Goal: Transaction & Acquisition: Purchase product/service

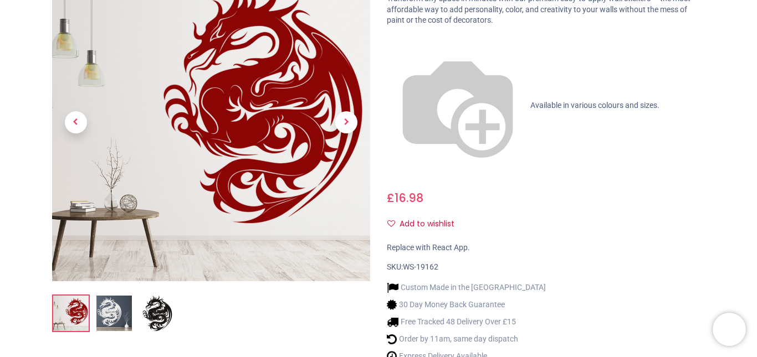
scroll to position [222, 0]
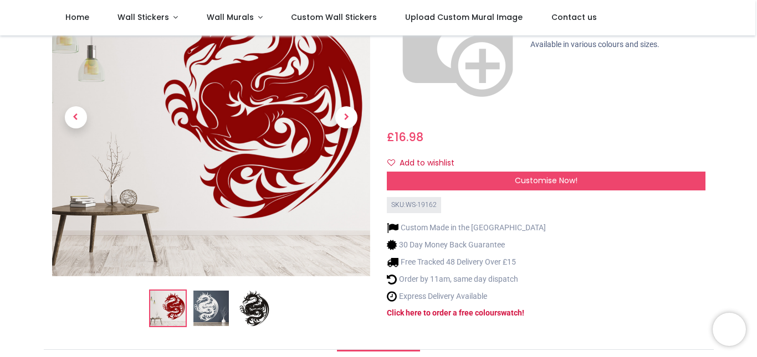
scroll to position [111, 0]
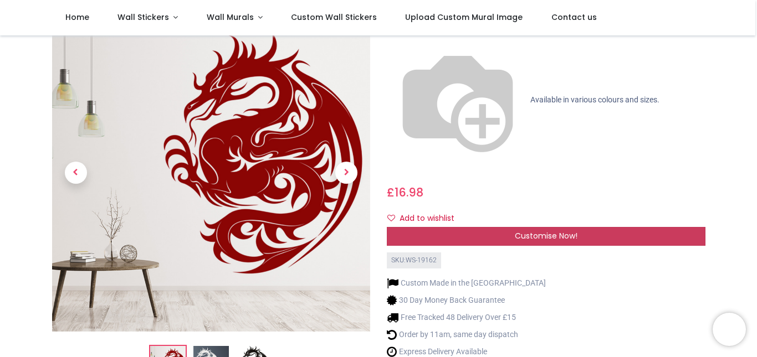
click at [426, 227] on div "Customise Now!" at bounding box center [546, 236] width 319 height 19
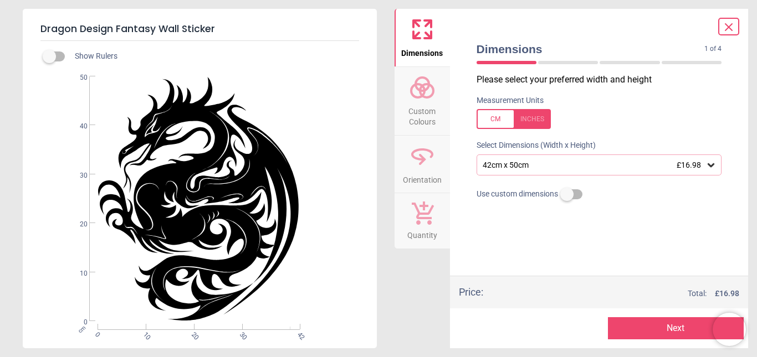
click at [640, 322] on button "Next" at bounding box center [676, 329] width 136 height 22
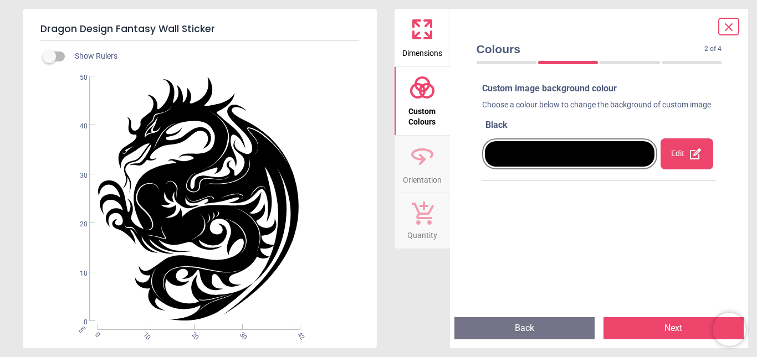
click at [615, 167] on div at bounding box center [570, 153] width 170 height 25
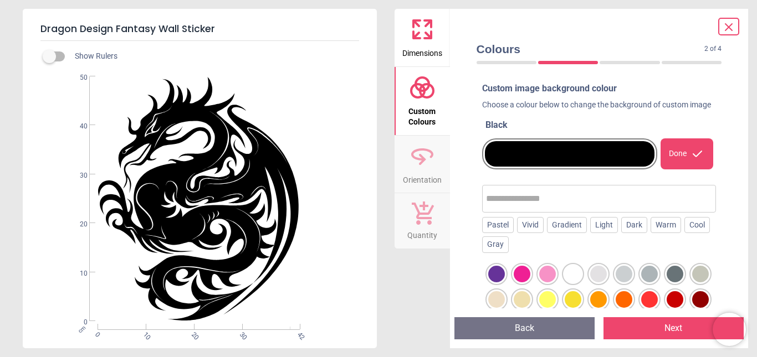
click at [520, 283] on div at bounding box center [522, 274] width 17 height 17
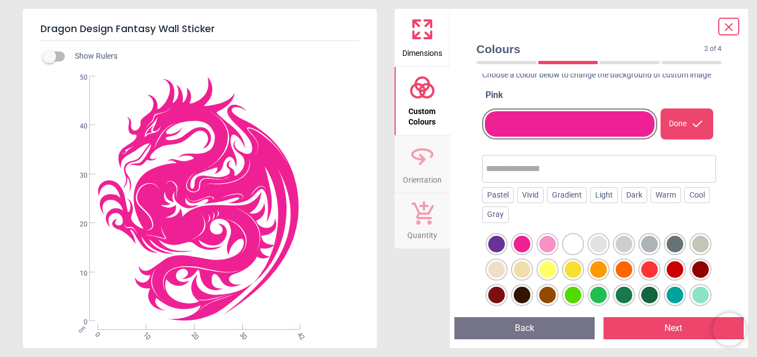
scroll to position [55, 0]
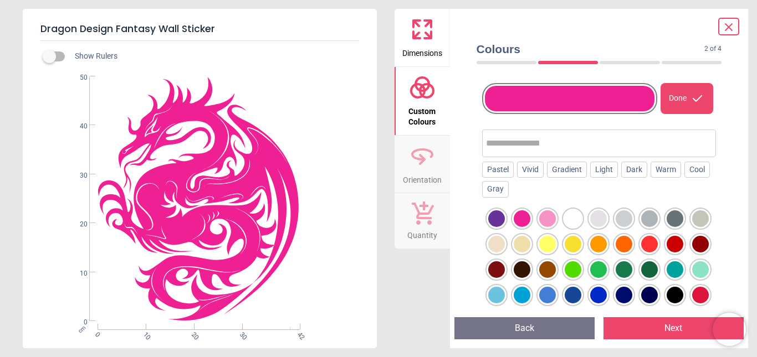
click at [632, 278] on div at bounding box center [624, 270] width 17 height 17
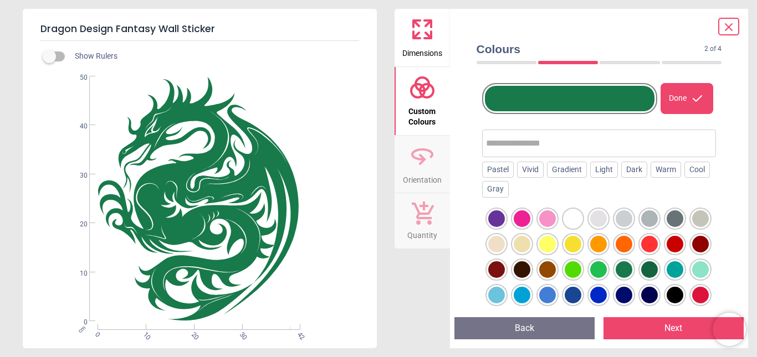
click at [658, 253] on div at bounding box center [649, 244] width 17 height 17
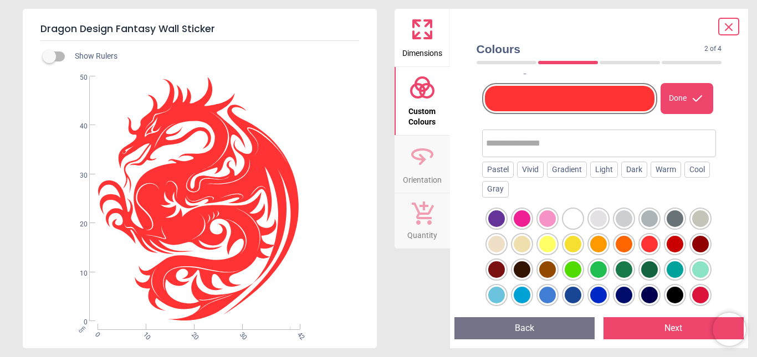
click at [692, 253] on div at bounding box center [700, 244] width 17 height 17
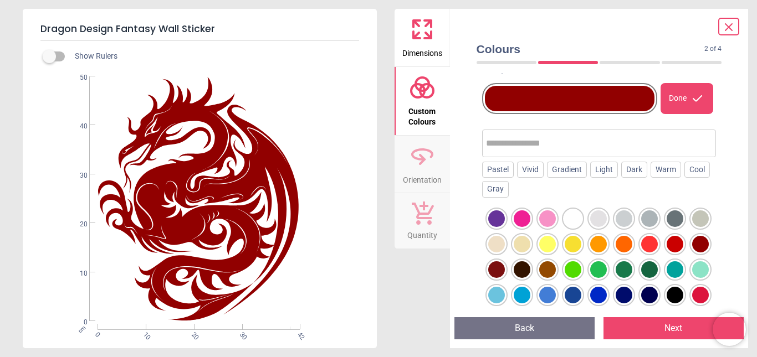
click at [485, 284] on div at bounding box center [599, 269] width 234 height 129
click at [667, 253] on div at bounding box center [675, 244] width 17 height 17
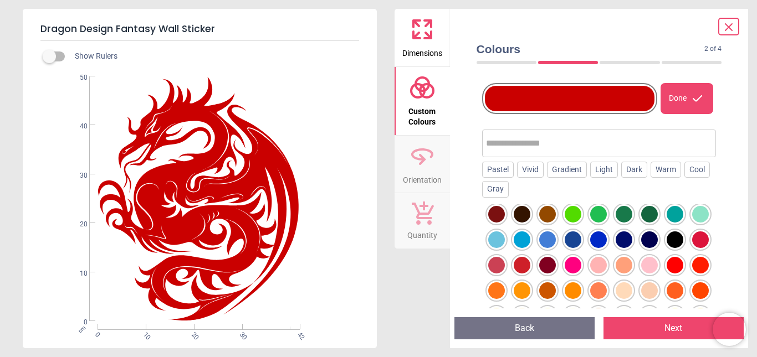
scroll to position [111, 0]
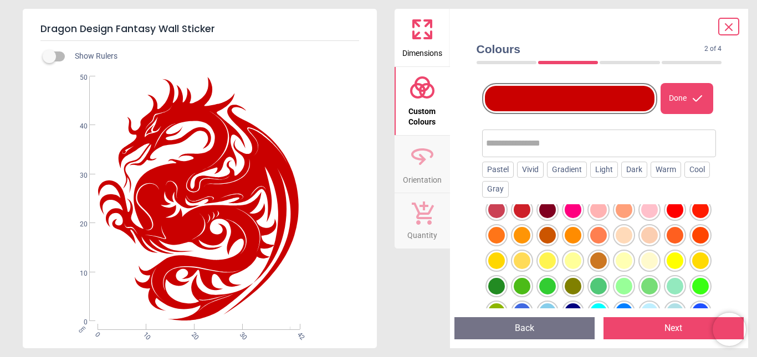
click at [667, 244] on div at bounding box center [675, 235] width 17 height 17
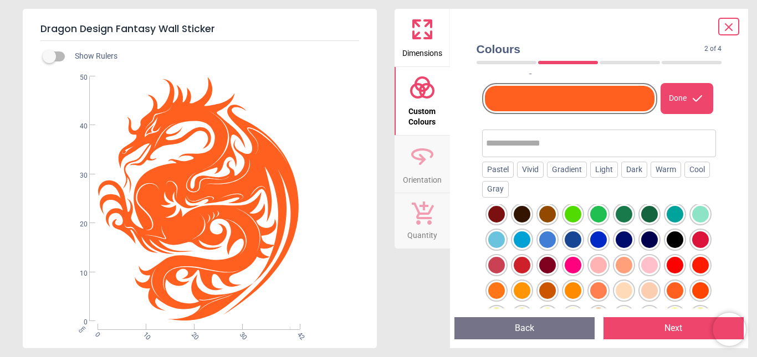
scroll to position [0, 0]
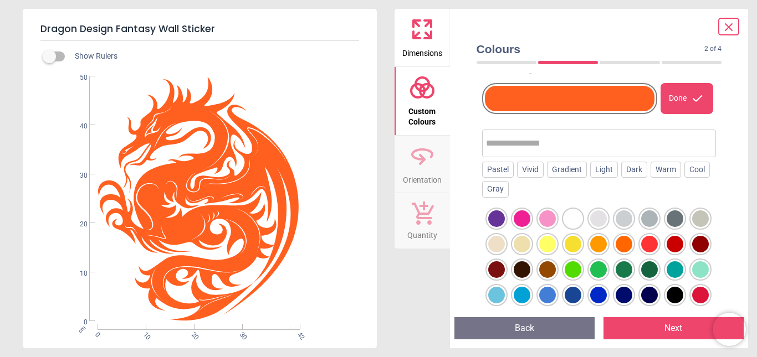
click at [505, 253] on div at bounding box center [496, 244] width 17 height 17
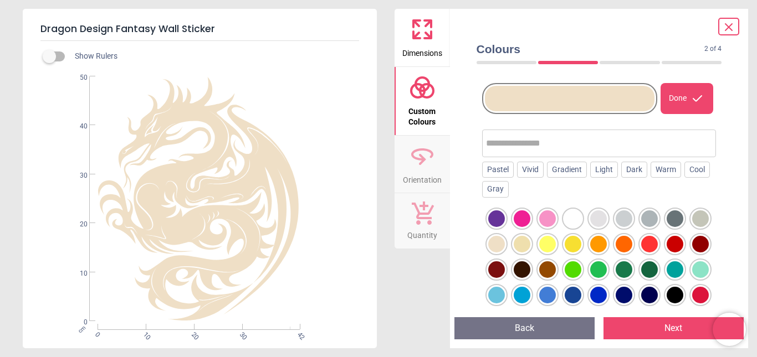
click at [530, 253] on div at bounding box center [522, 244] width 17 height 17
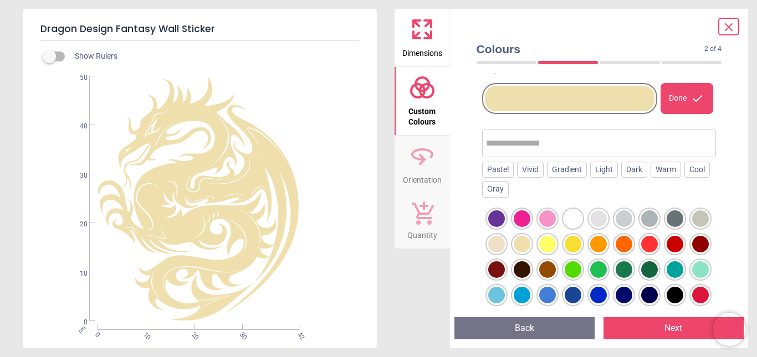
click at [581, 253] on div at bounding box center [573, 244] width 17 height 17
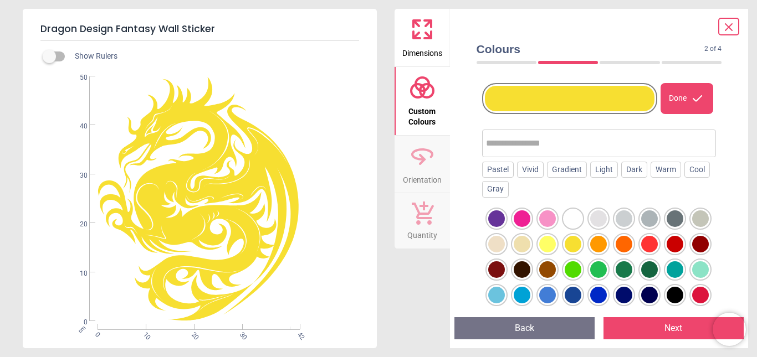
click at [505, 253] on div at bounding box center [496, 244] width 17 height 17
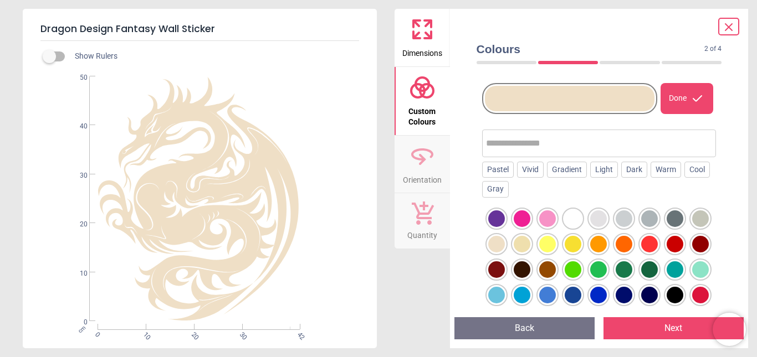
click at [692, 227] on div at bounding box center [700, 219] width 17 height 17
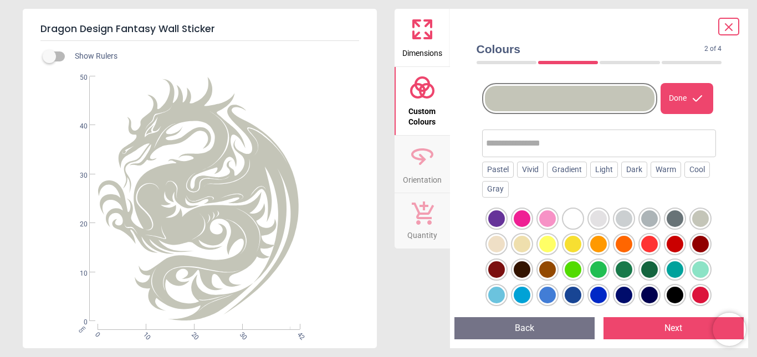
click at [675, 227] on div at bounding box center [675, 219] width 17 height 17
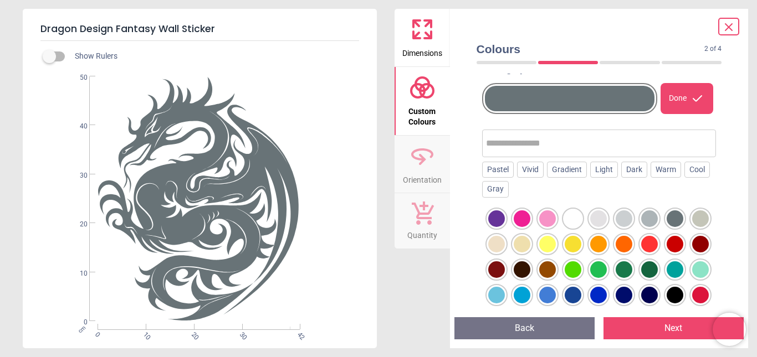
scroll to position [55, 0]
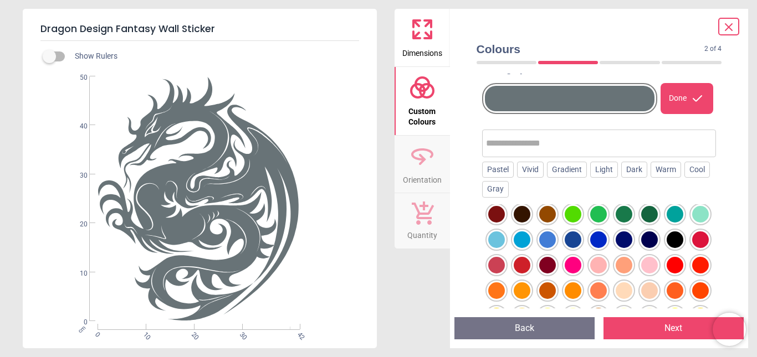
click at [530, 299] on div at bounding box center [522, 291] width 17 height 17
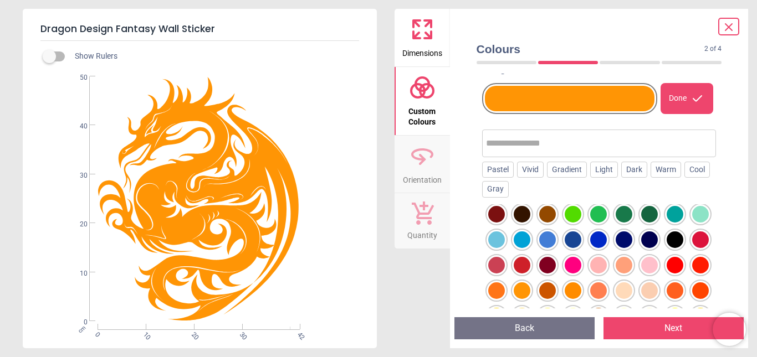
click at [556, 299] on div at bounding box center [547, 291] width 17 height 17
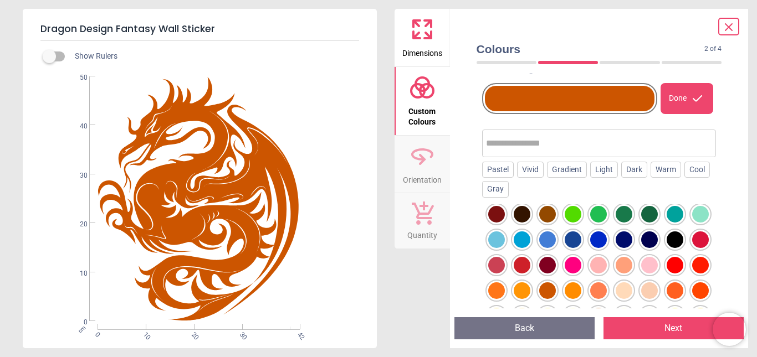
click at [616, 248] on div at bounding box center [624, 240] width 17 height 17
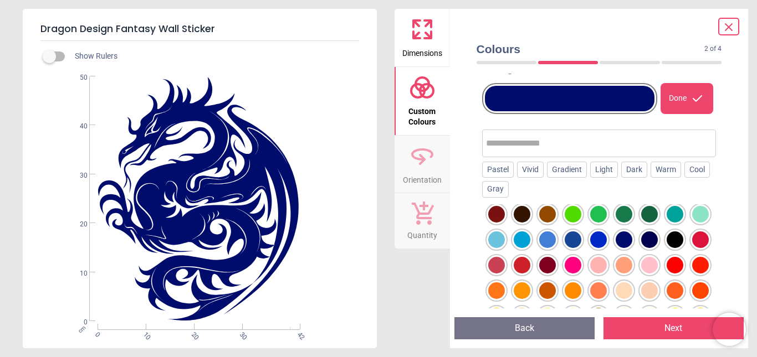
click at [556, 248] on div at bounding box center [547, 240] width 17 height 17
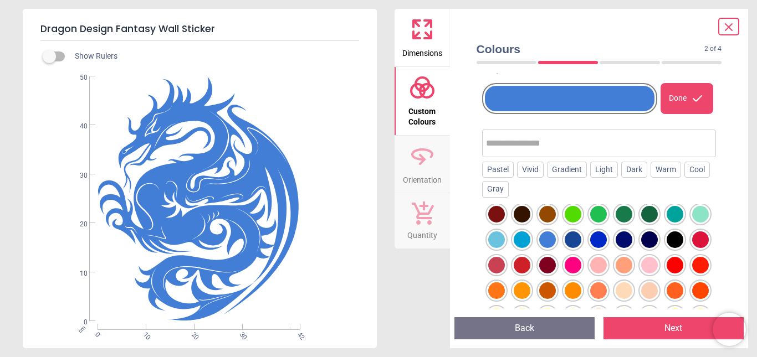
click at [667, 223] on div at bounding box center [675, 214] width 17 height 17
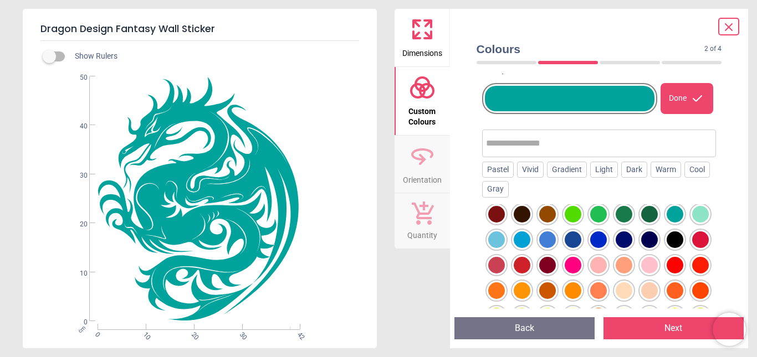
click at [641, 223] on div at bounding box center [649, 214] width 17 height 17
